Goal: Information Seeking & Learning: Learn about a topic

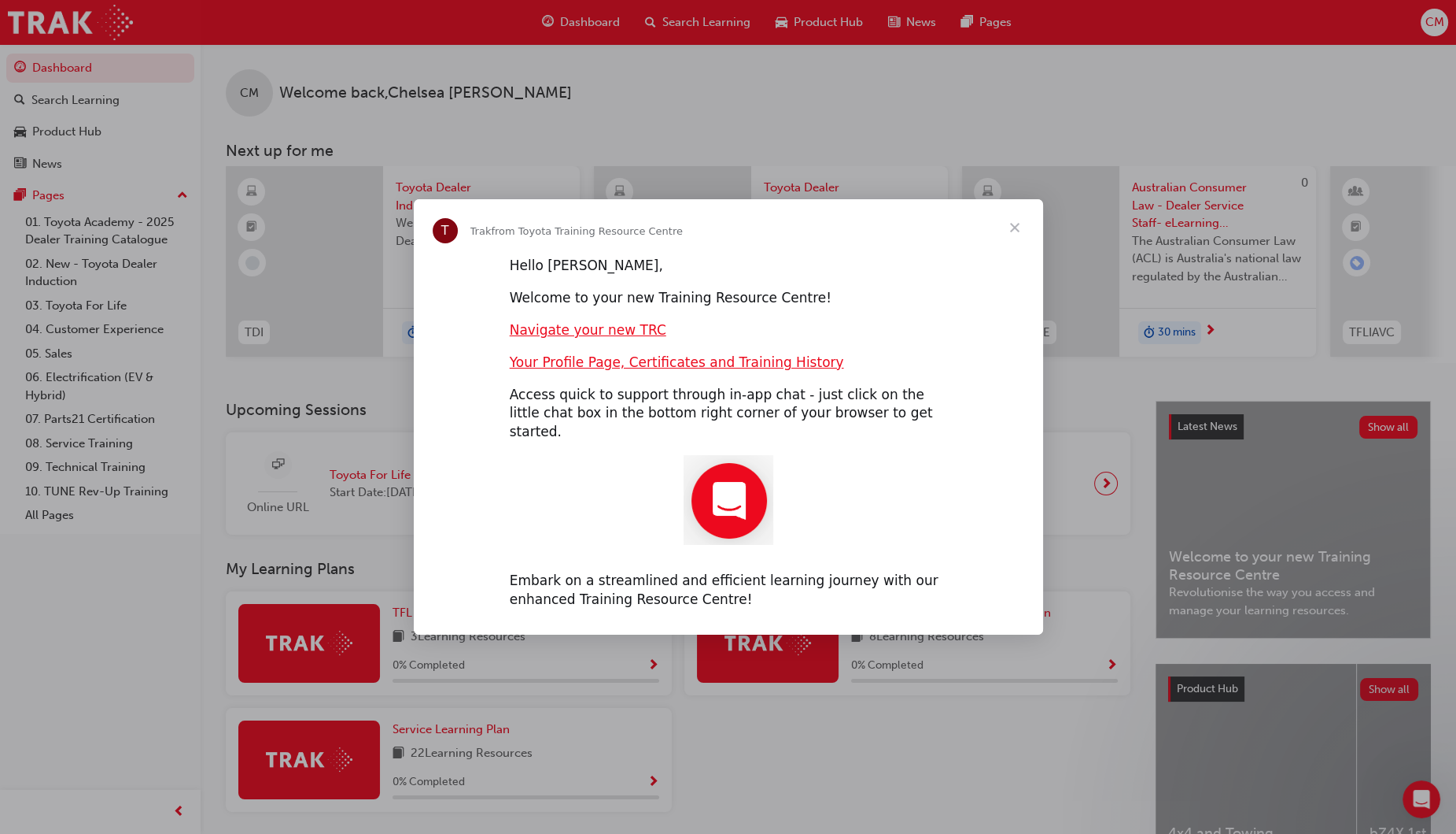
click at [1015, 232] on span "Close" at bounding box center [1014, 227] width 57 height 57
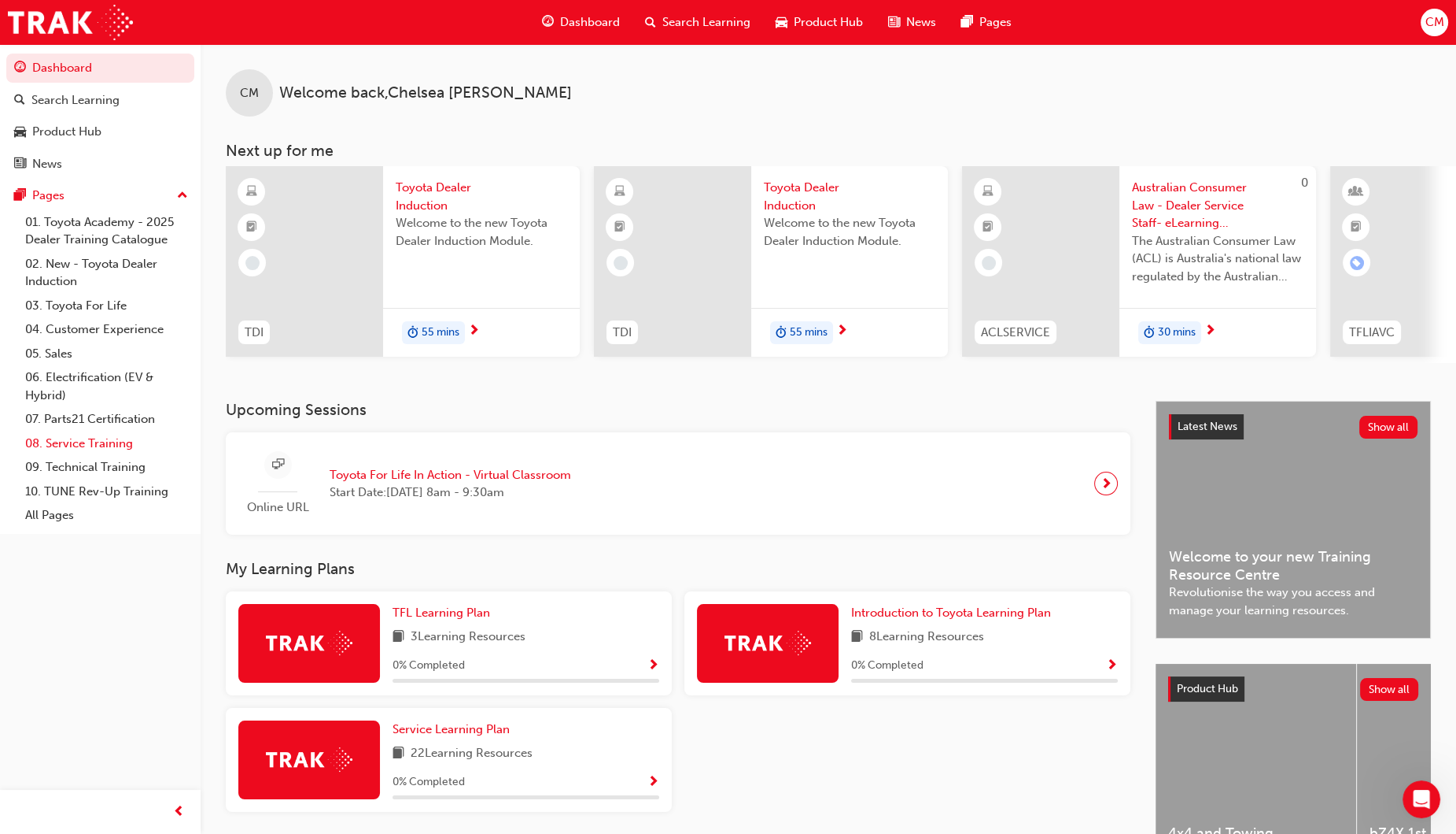
click at [94, 445] on link "08. Service Training" at bounding box center [107, 443] width 175 height 25
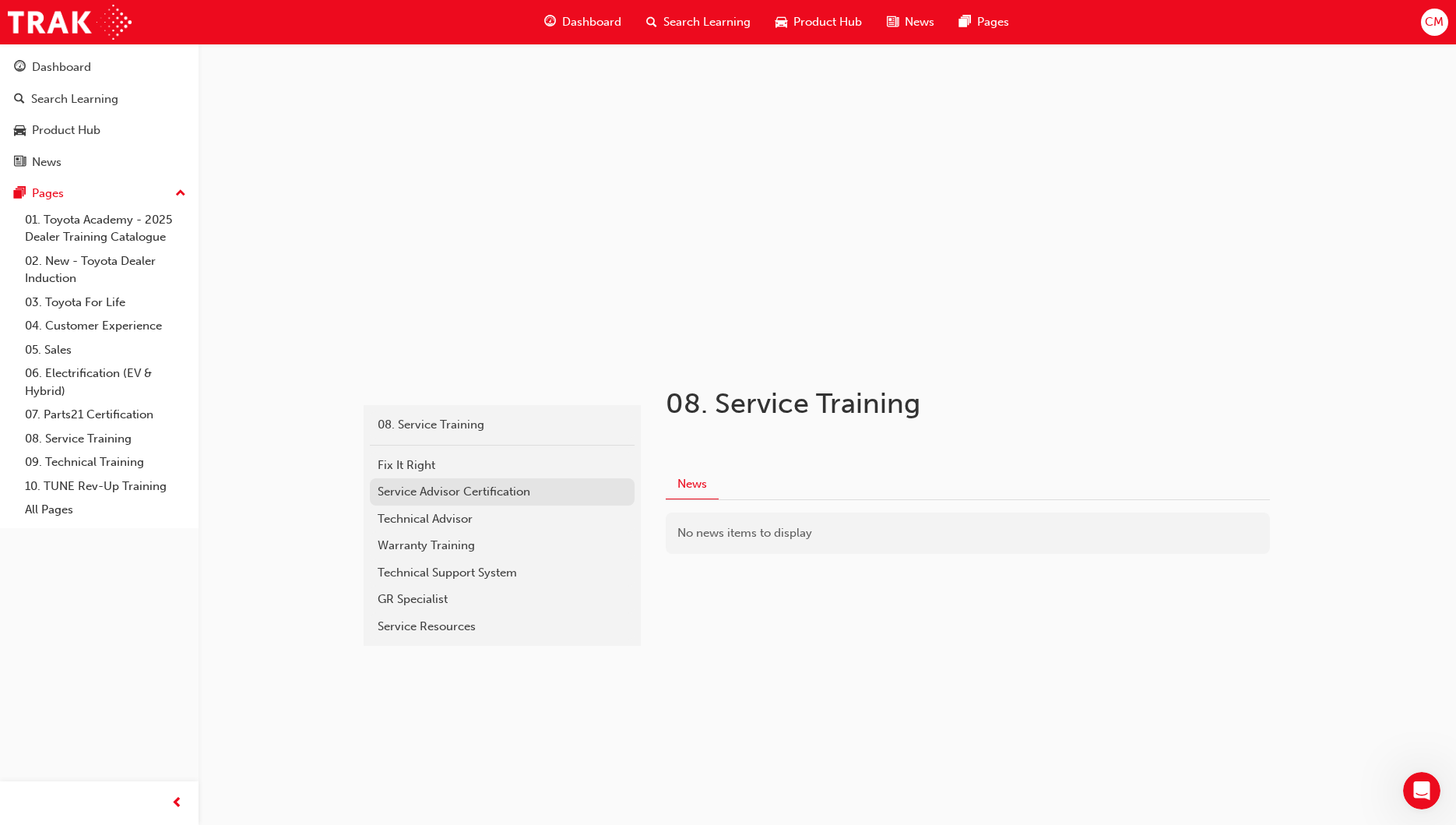
click at [428, 490] on div "Service Advisor Certification" at bounding box center [502, 491] width 249 height 18
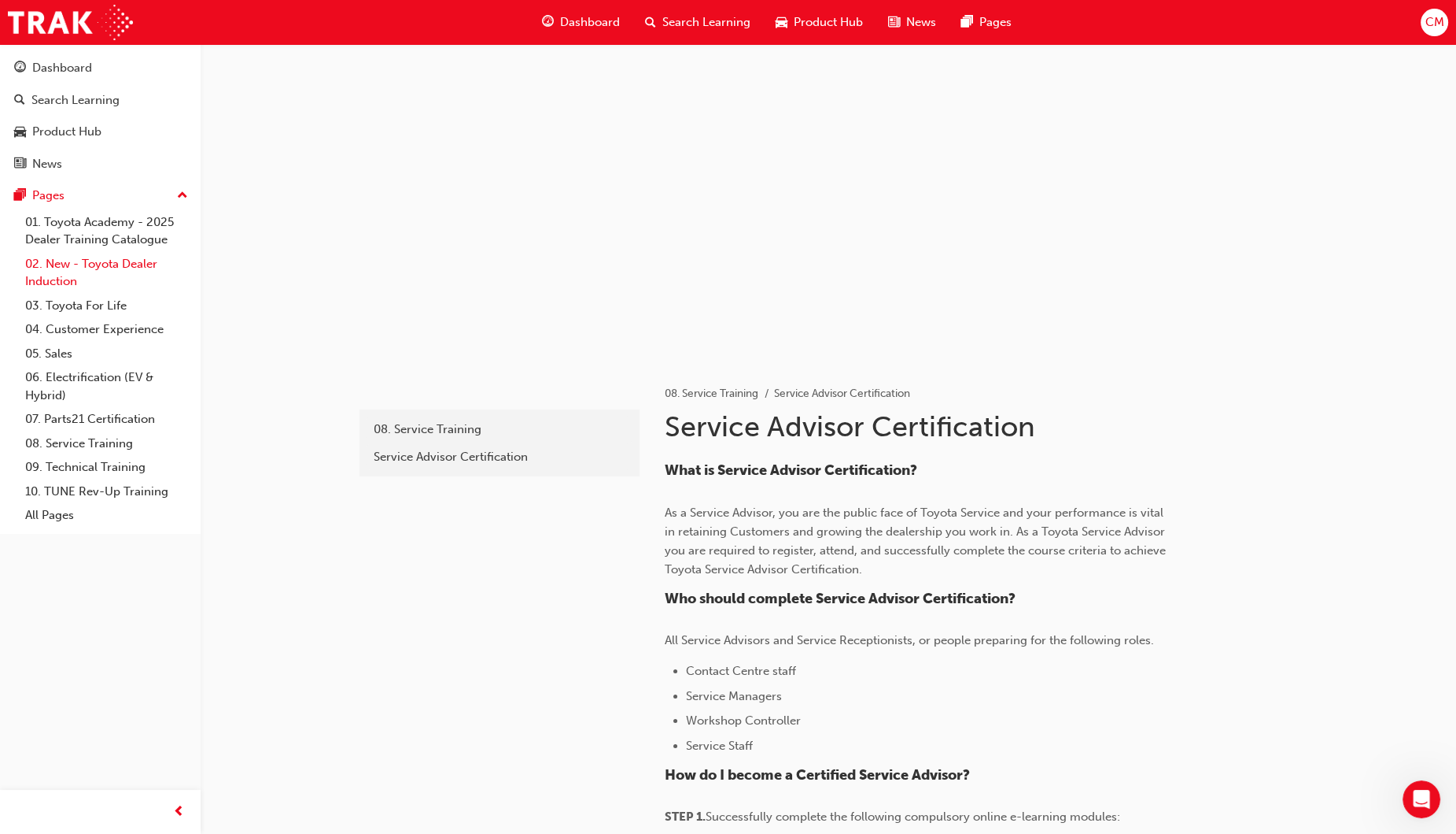
click at [90, 262] on link "02. New - Toyota Dealer Induction" at bounding box center [107, 273] width 175 height 41
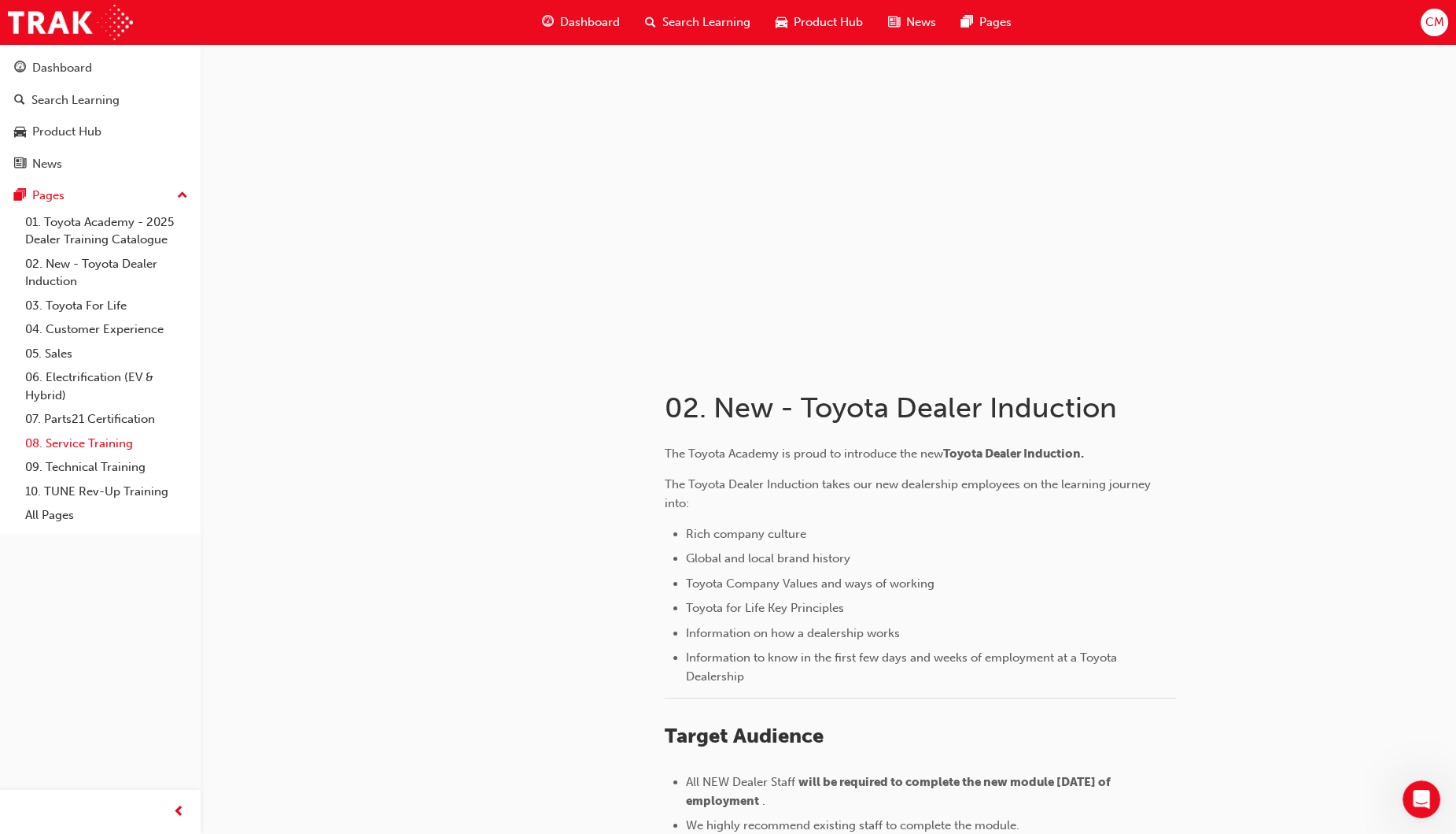
click at [84, 441] on link "08. Service Training" at bounding box center [107, 443] width 175 height 25
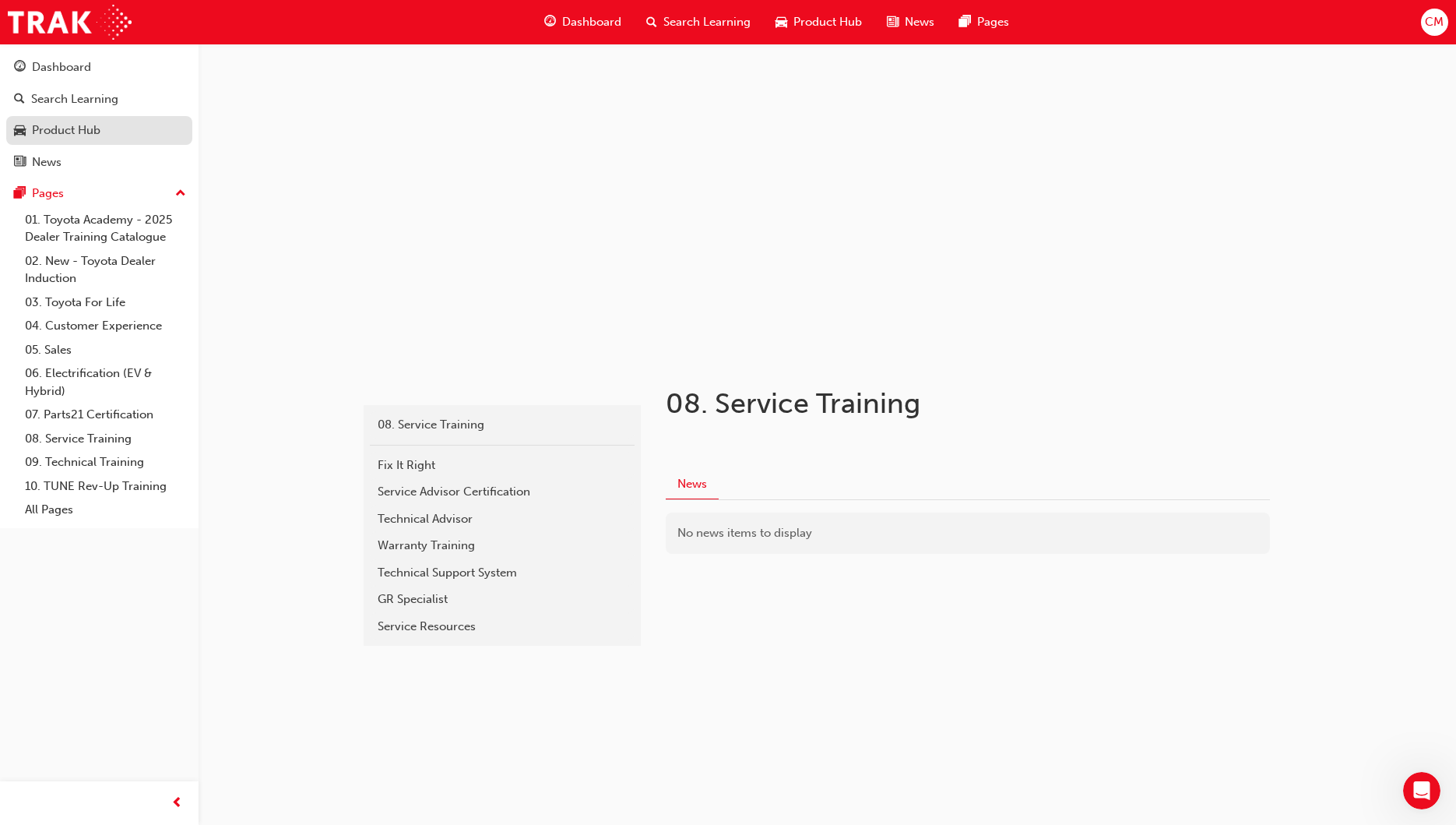
click at [45, 127] on div "Product Hub" at bounding box center [65, 130] width 69 height 18
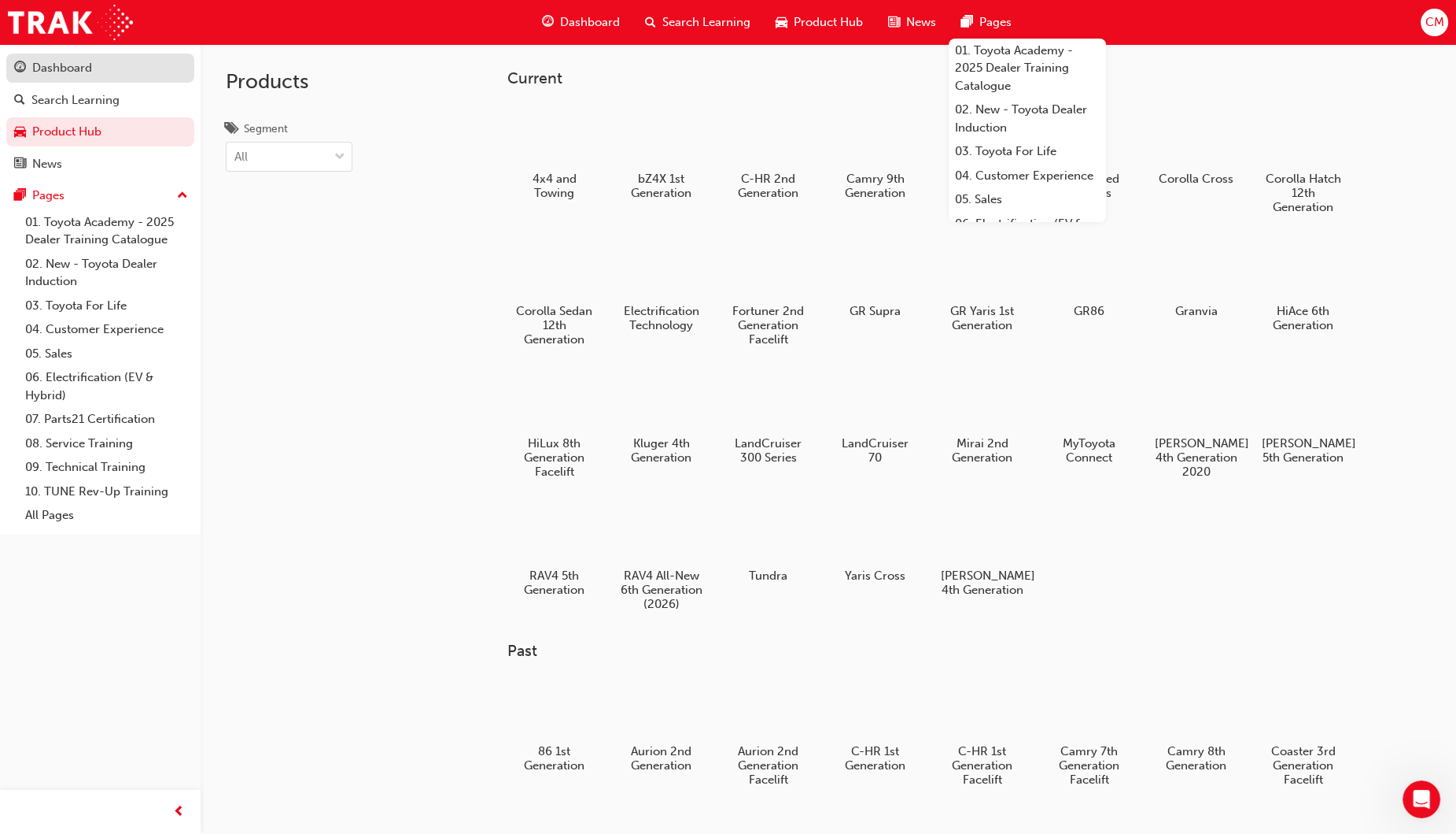
click at [43, 61] on div "Dashboard" at bounding box center [61, 68] width 60 height 18
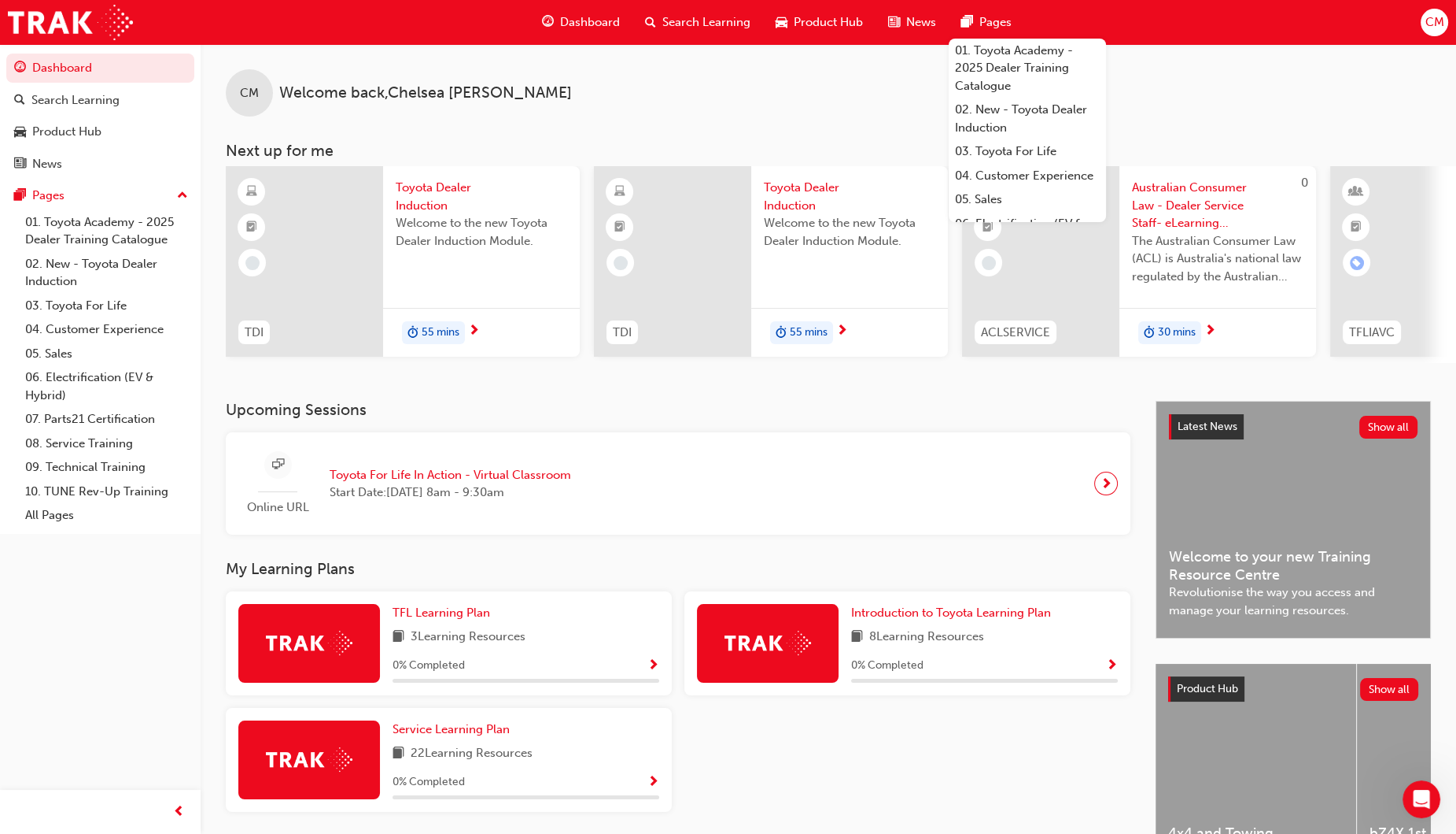
click at [842, 74] on div "CM Welcome back , Chelsea McLeary" at bounding box center [829, 80] width 1256 height 73
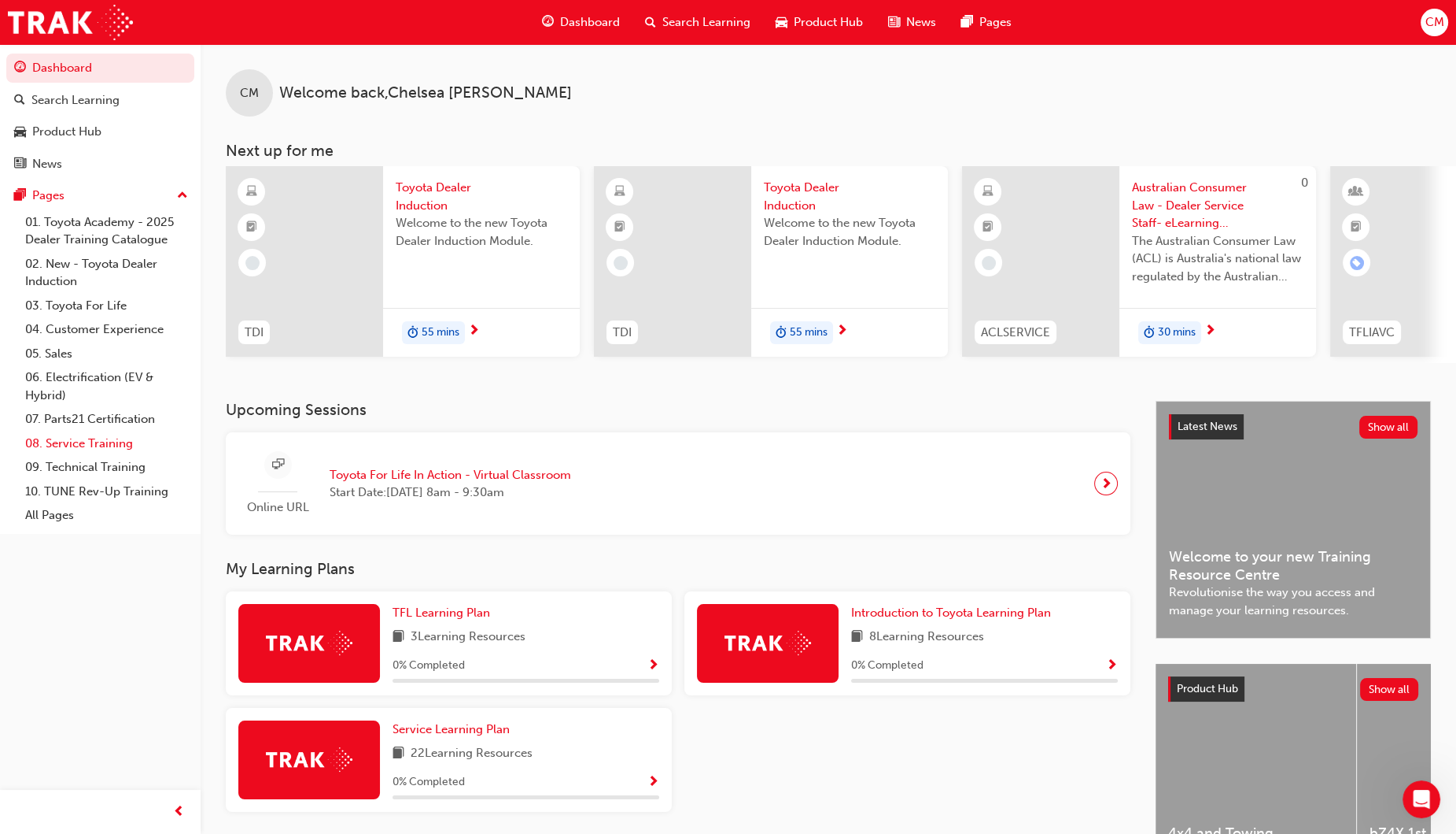
click at [82, 440] on link "08. Service Training" at bounding box center [107, 443] width 175 height 25
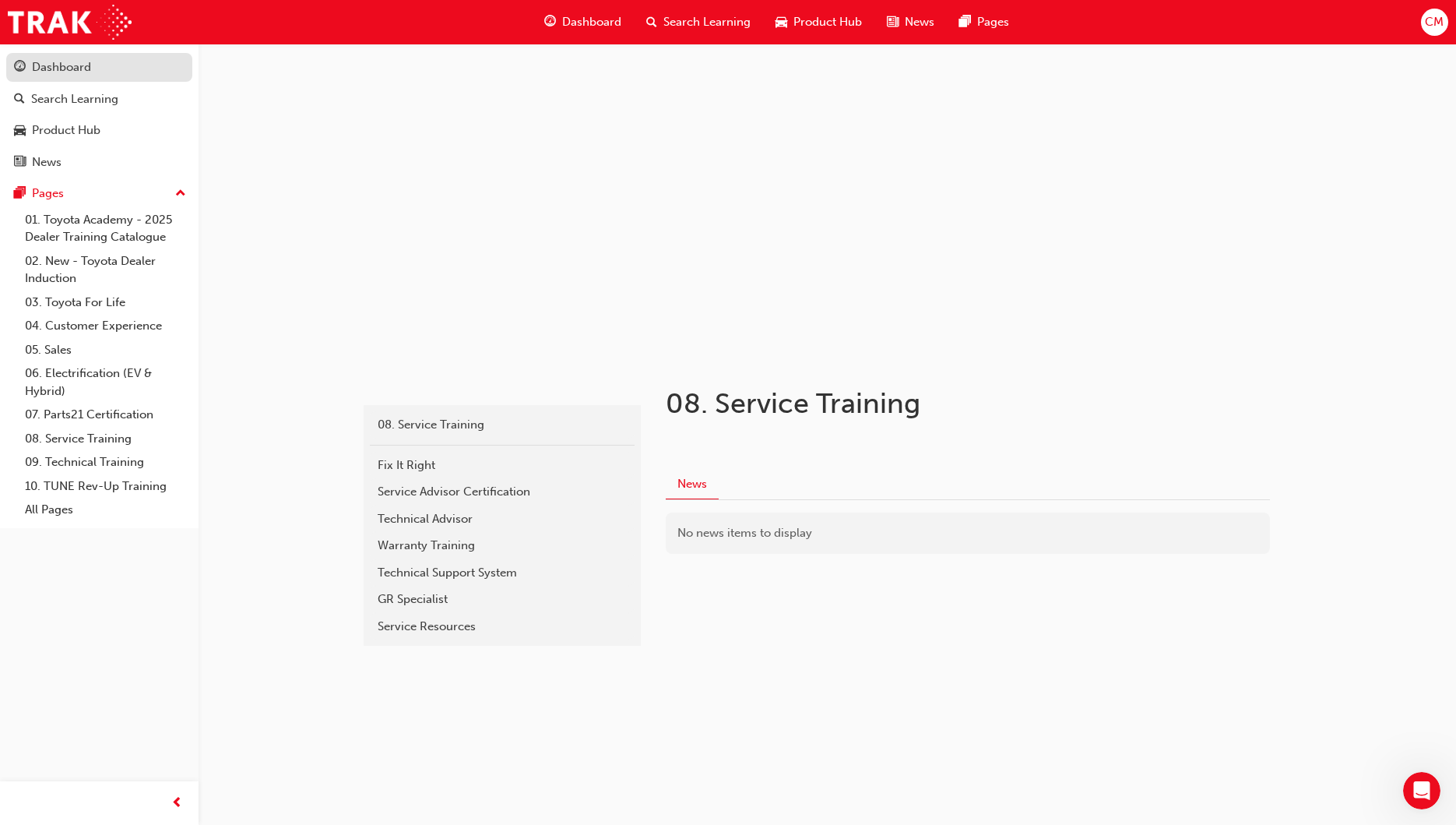
click at [49, 60] on div "Dashboard" at bounding box center [61, 67] width 59 height 18
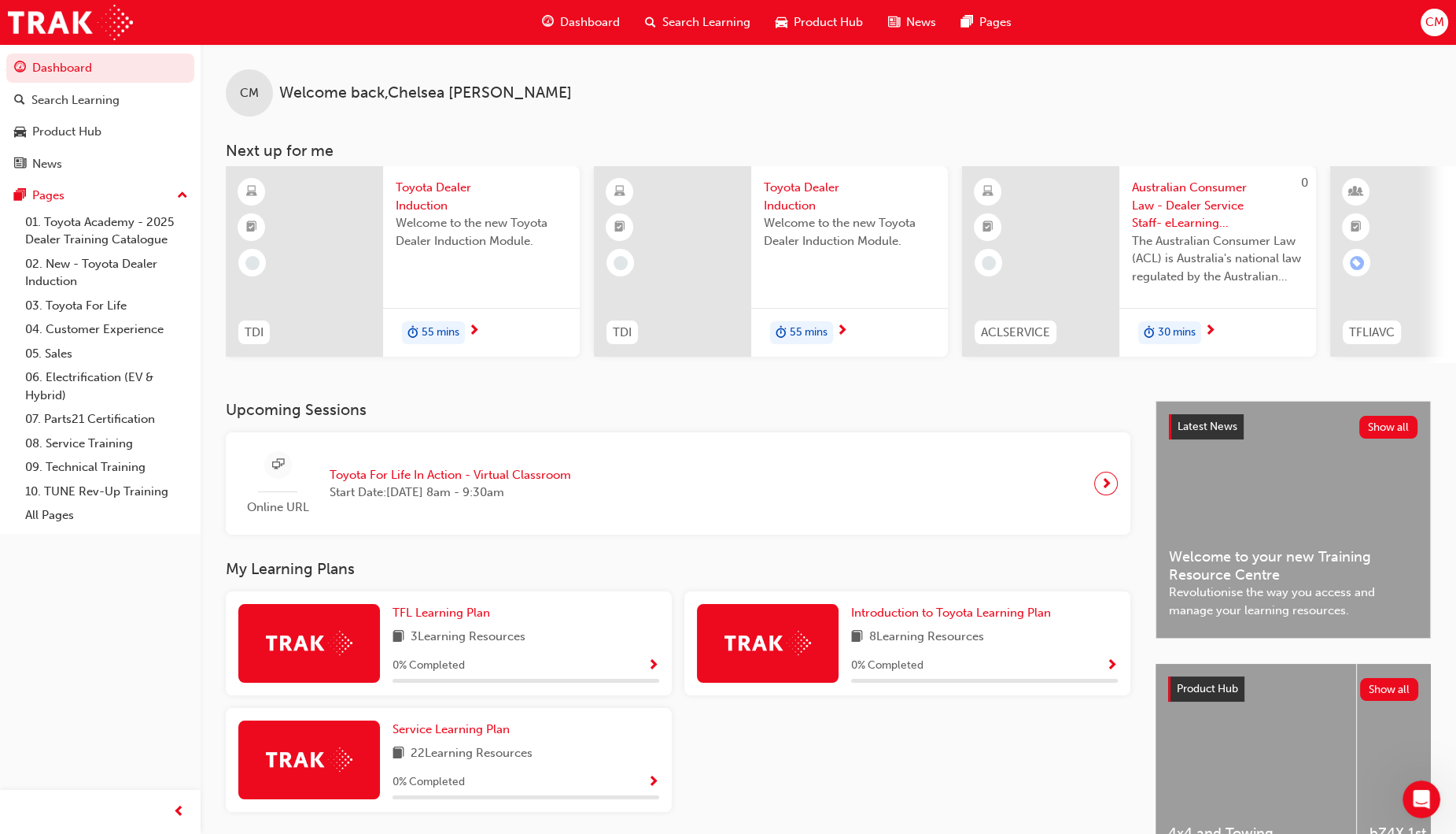
click at [1191, 206] on span "Australian Consumer Law - Dealer Service Staff- eLearning Module" at bounding box center [1218, 205] width 171 height 53
click at [797, 195] on span "Toyota Dealer Induction" at bounding box center [850, 196] width 171 height 35
click at [328, 248] on div at bounding box center [304, 261] width 157 height 191
click at [1432, 16] on span "CM" at bounding box center [1434, 22] width 19 height 18
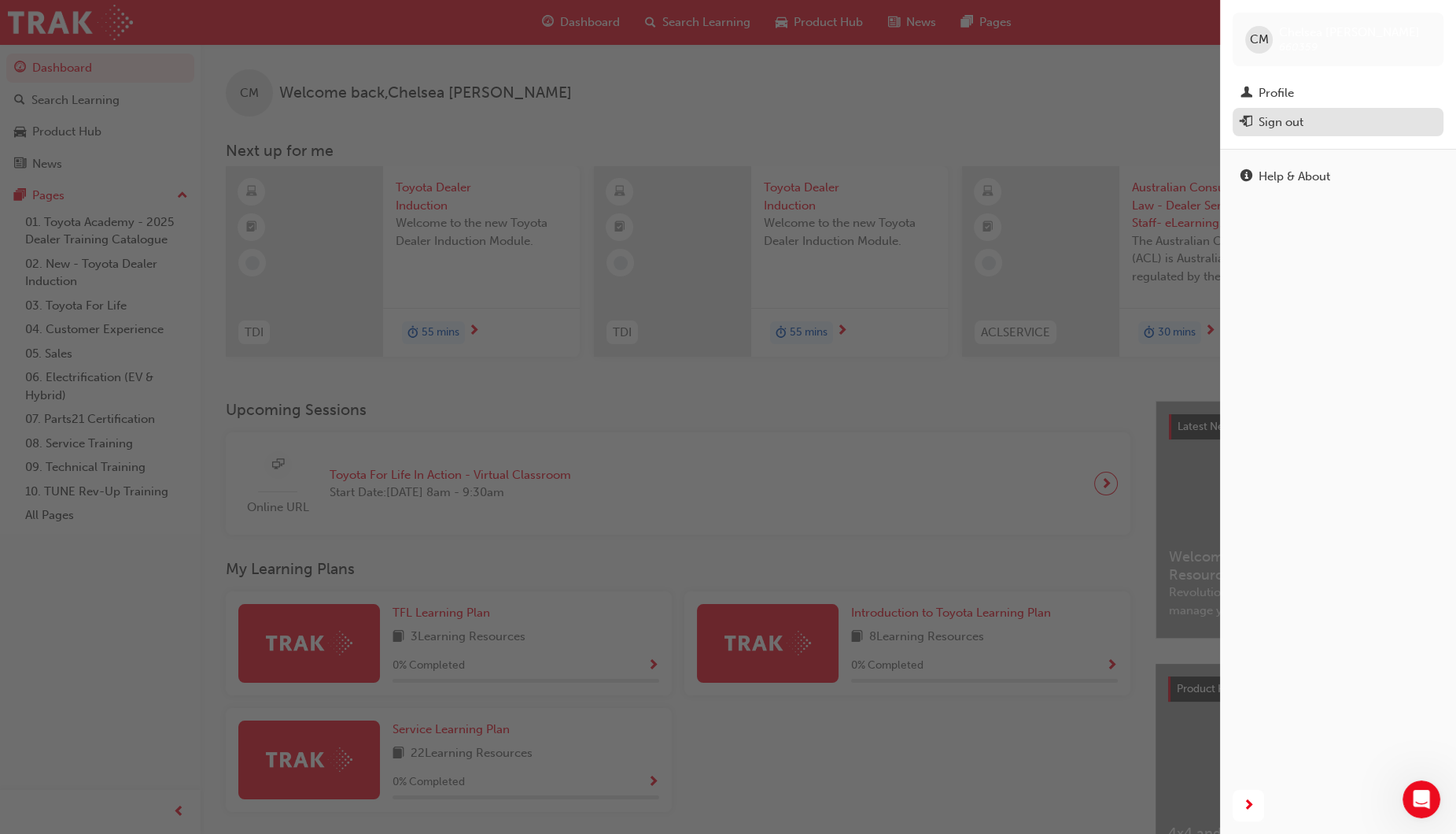
click at [1285, 120] on div "Sign out" at bounding box center [1281, 122] width 45 height 18
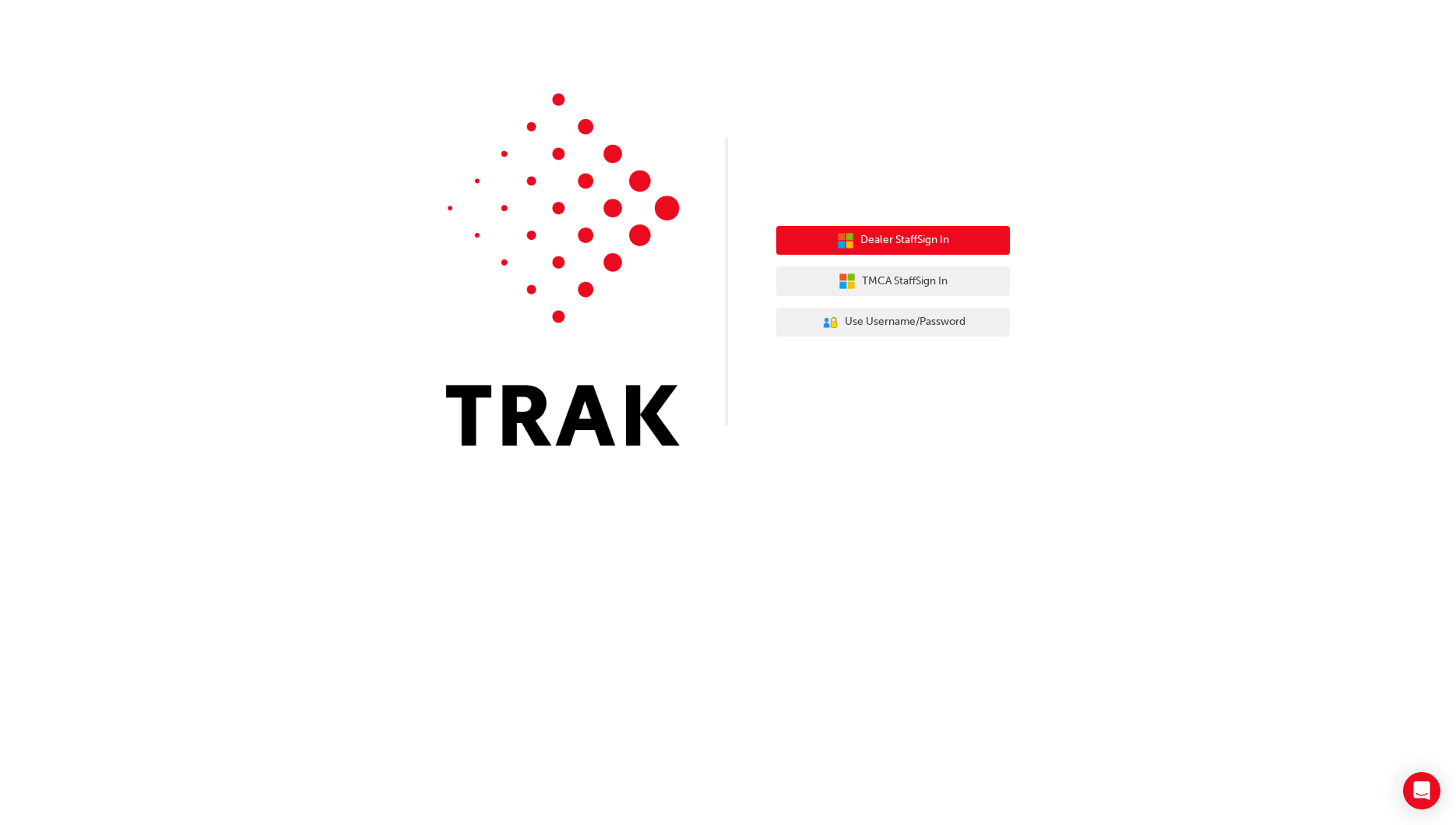
click at [898, 237] on span "Dealer Staff Sign In" at bounding box center [905, 240] width 89 height 18
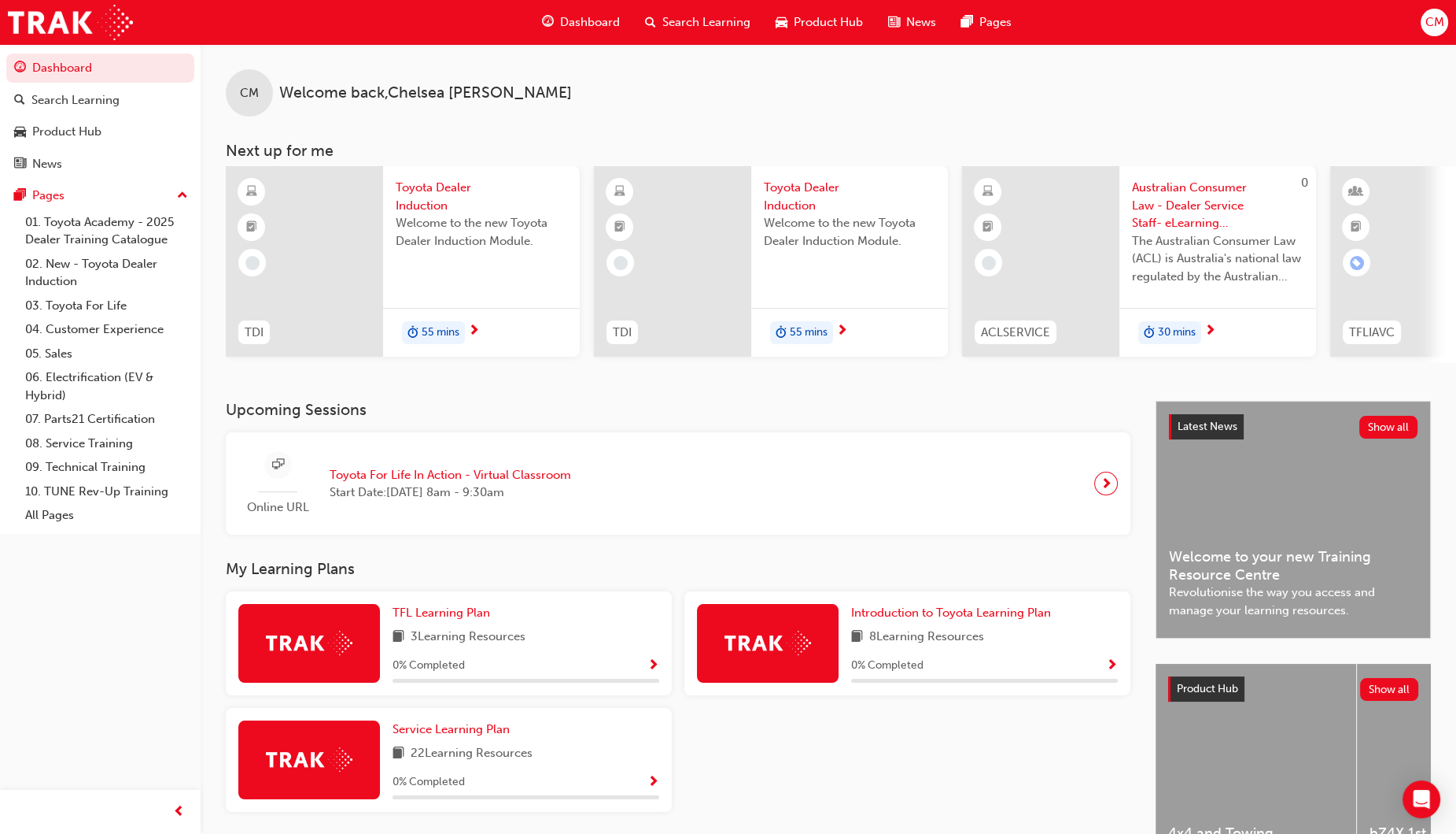
click at [1436, 18] on span "CM" at bounding box center [1434, 22] width 19 height 18
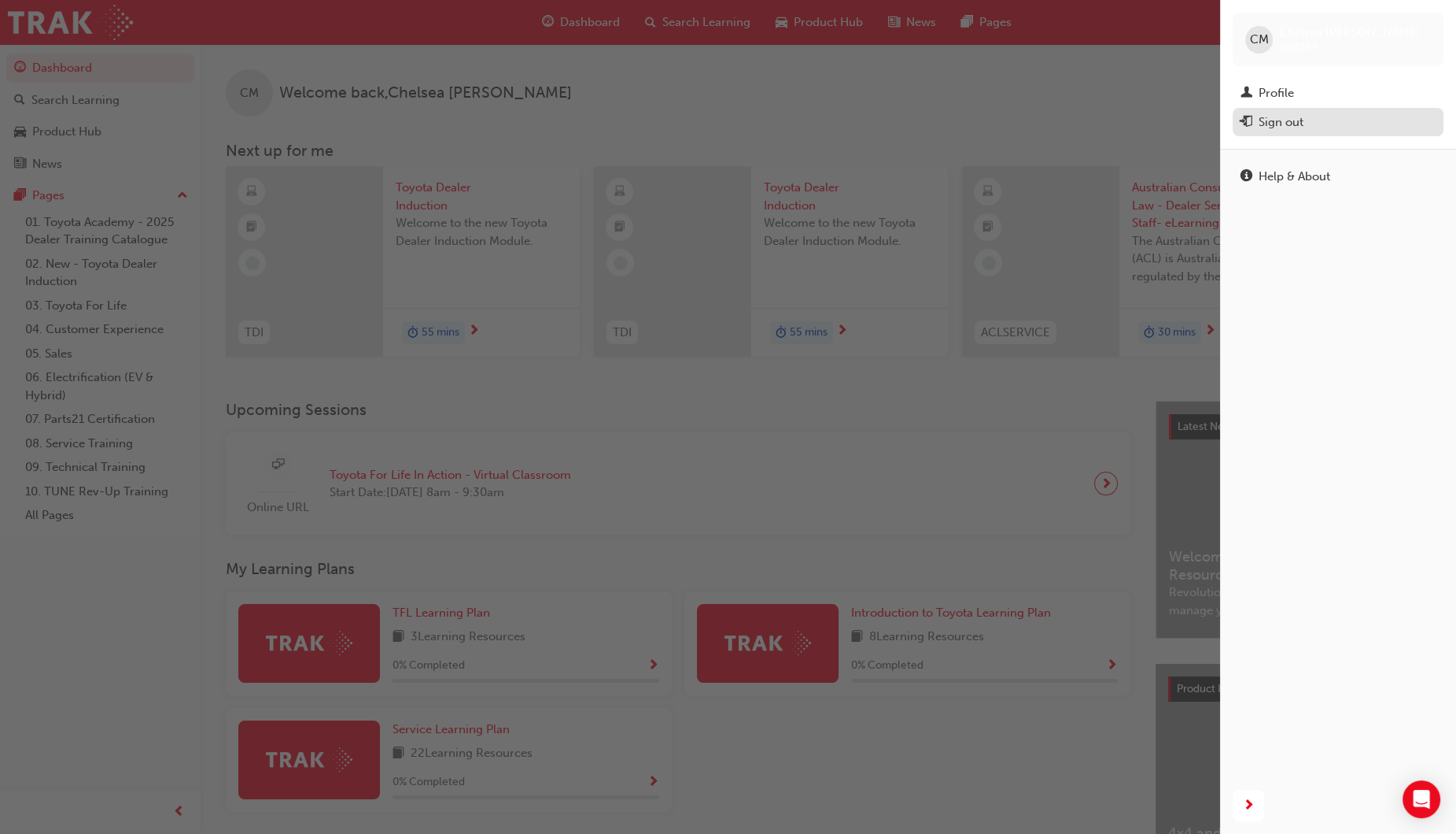
click at [1266, 126] on div "Sign out" at bounding box center [1281, 122] width 45 height 18
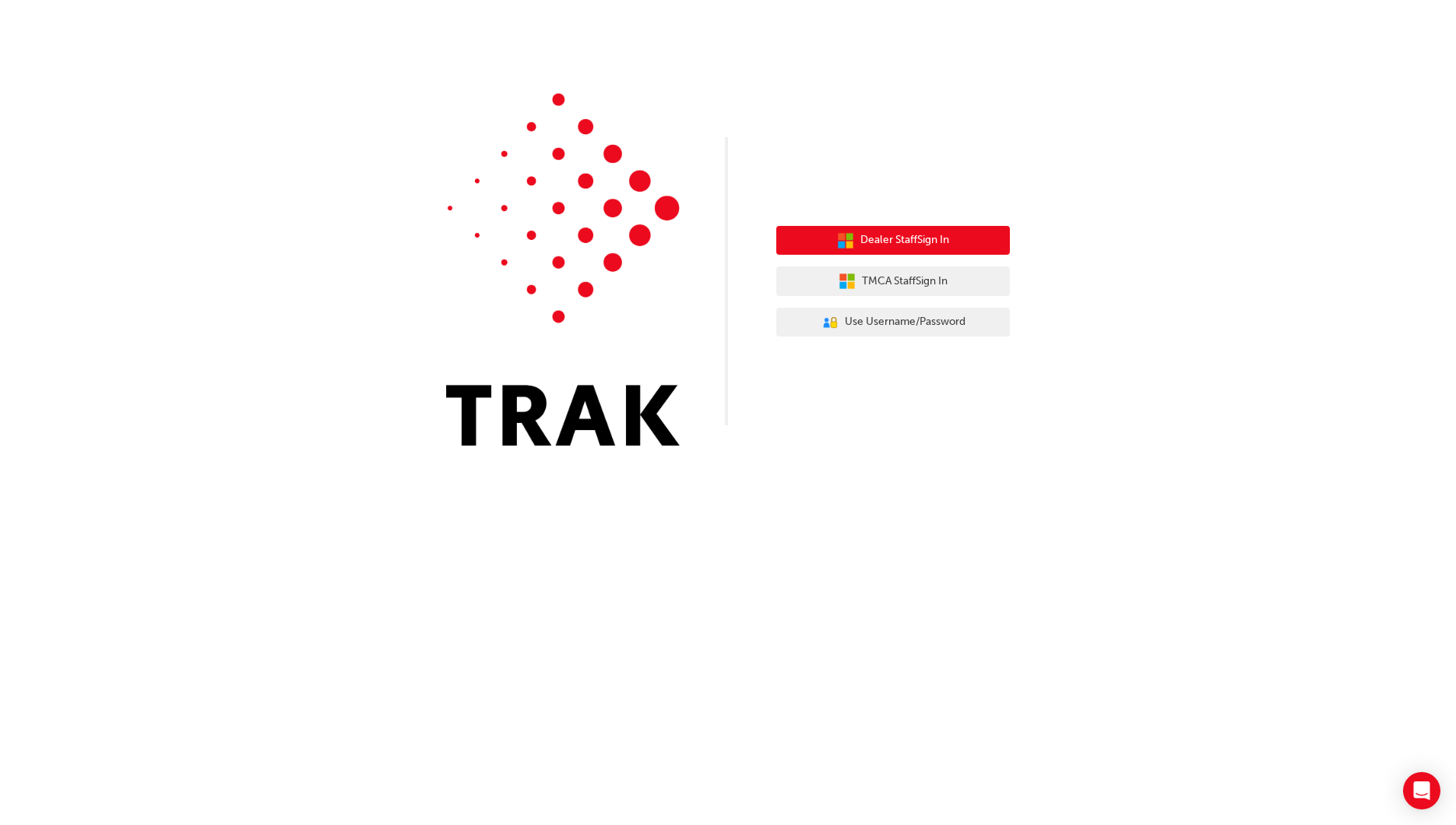
click at [899, 241] on span "Dealer Staff Sign In" at bounding box center [905, 240] width 89 height 18
